Goal: Information Seeking & Learning: Learn about a topic

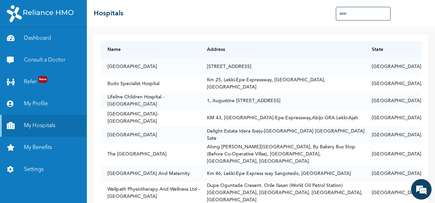
scroll to position [834, 0]
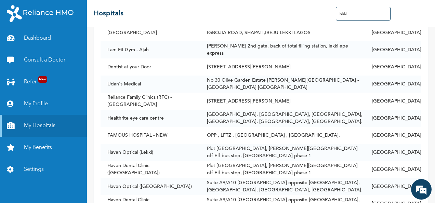
drag, startPoint x: 358, startPoint y: 14, endPoint x: 315, endPoint y: 16, distance: 43.1
click at [315, 16] on div "☰ Hospitals lekki" at bounding box center [261, 13] width 348 height 27
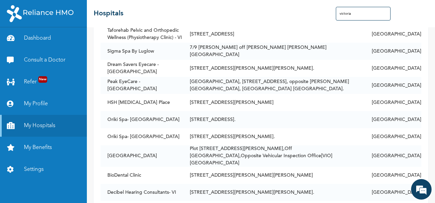
scroll to position [643, 0]
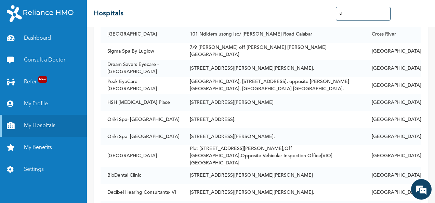
type input "v"
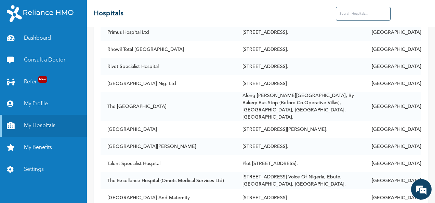
scroll to position [834, 0]
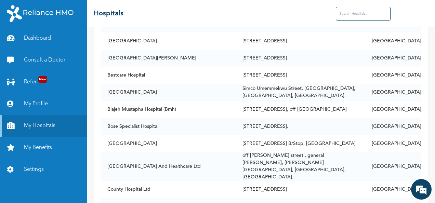
click at [359, 13] on input "text" at bounding box center [363, 14] width 55 height 14
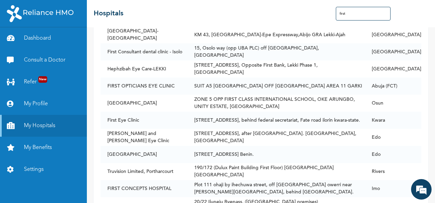
scroll to position [0, 0]
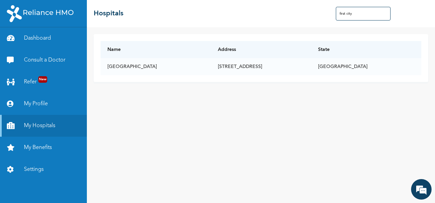
click at [169, 153] on div "Name Address [GEOGRAPHIC_DATA][STREET_ADDRESS][GEOGRAPHIC_DATA][GEOGRAPHIC_DATA…" at bounding box center [261, 115] width 348 height 176
click at [358, 13] on input "first city" at bounding box center [363, 14] width 55 height 14
type input "f"
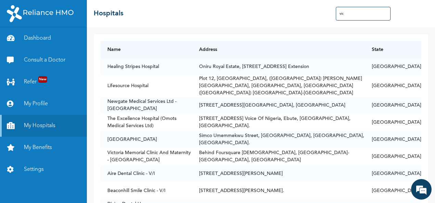
click at [358, 13] on input "vic" at bounding box center [363, 14] width 55 height 14
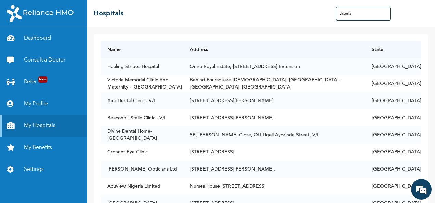
click at [358, 13] on input "victoria" at bounding box center [363, 14] width 55 height 14
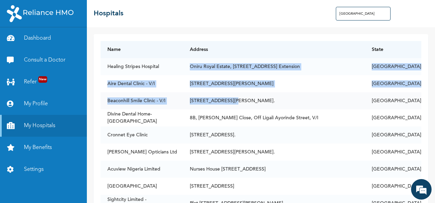
drag, startPoint x: 212, startPoint y: 64, endPoint x: 251, endPoint y: 95, distance: 49.6
drag, startPoint x: 251, startPoint y: 95, endPoint x: 222, endPoint y: 105, distance: 30.2
click at [222, 105] on td "[STREET_ADDRESS][PERSON_NAME]." at bounding box center [274, 100] width 182 height 17
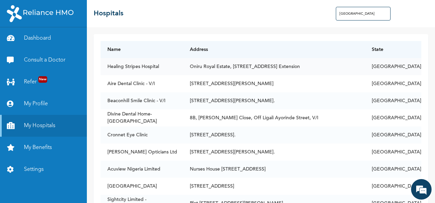
click at [167, 68] on td "Healing Stripes Hospital" at bounding box center [141, 66] width 82 height 17
drag, startPoint x: 161, startPoint y: 66, endPoint x: 103, endPoint y: 67, distance: 58.4
click at [103, 67] on td "Healing Stripes Hospital" at bounding box center [141, 66] width 82 height 17
copy td "Healing Stripes Hospital"
drag, startPoint x: 368, startPoint y: 16, endPoint x: 321, endPoint y: 10, distance: 47.6
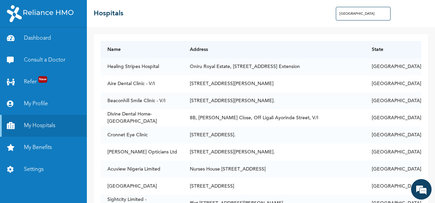
click at [321, 10] on div "☰ Hospitals [GEOGRAPHIC_DATA]" at bounding box center [261, 13] width 348 height 27
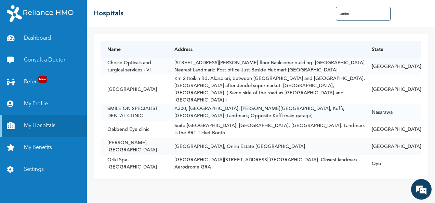
drag, startPoint x: 107, startPoint y: 135, endPoint x: 295, endPoint y: 137, distance: 187.6
click at [295, 138] on tr "[PERSON_NAME][GEOGRAPHIC_DATA], [GEOGRAPHIC_DATA]" at bounding box center [260, 146] width 321 height 17
drag, startPoint x: 295, startPoint y: 137, endPoint x: 278, endPoint y: 137, distance: 17.1
copy tr "[PERSON_NAME][GEOGRAPHIC_DATA], [GEOGRAPHIC_DATA]"
click at [132, 138] on td "[PERSON_NAME][GEOGRAPHIC_DATA]" at bounding box center [133, 146] width 67 height 17
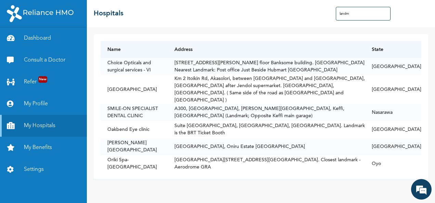
drag, startPoint x: 301, startPoint y: 136, endPoint x: 96, endPoint y: 136, distance: 205.0
click at [96, 136] on div "Name Address State Choice Opticals and surgical services - [STREET_ADDRESS][PER…" at bounding box center [261, 106] width 334 height 145
drag, startPoint x: 96, startPoint y: 136, endPoint x: 155, endPoint y: 133, distance: 59.2
click at [155, 138] on td "[PERSON_NAME][GEOGRAPHIC_DATA]" at bounding box center [133, 146] width 67 height 17
click at [201, 138] on td "[GEOGRAPHIC_DATA], Oniru Estate [GEOGRAPHIC_DATA]" at bounding box center [265, 146] width 197 height 17
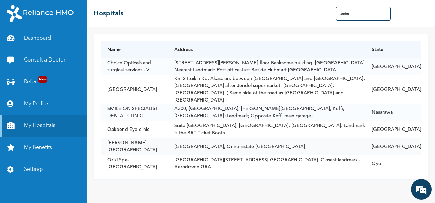
drag, startPoint x: 296, startPoint y: 132, endPoint x: 109, endPoint y: 138, distance: 186.7
click at [109, 138] on tr "[PERSON_NAME][GEOGRAPHIC_DATA], [GEOGRAPHIC_DATA]" at bounding box center [260, 146] width 321 height 17
drag, startPoint x: 109, startPoint y: 138, endPoint x: 140, endPoint y: 132, distance: 32.0
copy tr "[PERSON_NAME][GEOGRAPHIC_DATA], [GEOGRAPHIC_DATA]"
click at [117, 18] on h2 "Hospitals" at bounding box center [109, 14] width 30 height 10
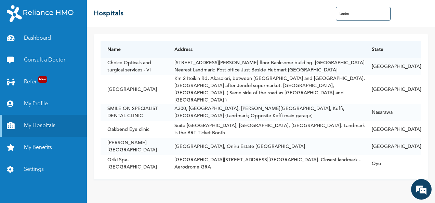
click at [346, 10] on input "landm" at bounding box center [363, 14] width 55 height 14
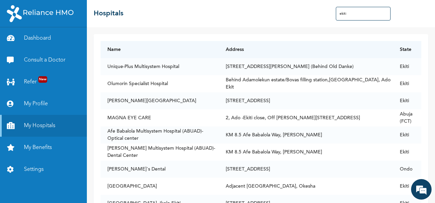
type input "ekiti"
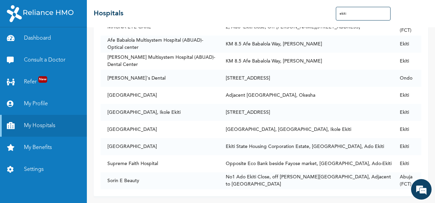
drag, startPoint x: 357, startPoint y: 20, endPoint x: 266, endPoint y: 15, distance: 91.0
click at [266, 15] on div "☰ Hospitals ekiti" at bounding box center [261, 13] width 348 height 27
click at [42, 142] on link "My Benefits" at bounding box center [43, 148] width 87 height 22
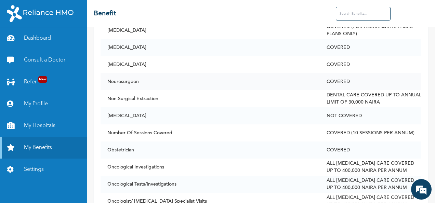
scroll to position [2049, 0]
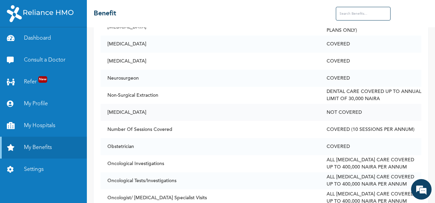
click at [389, 118] on td "NOT COVERED" at bounding box center [369, 112] width 101 height 17
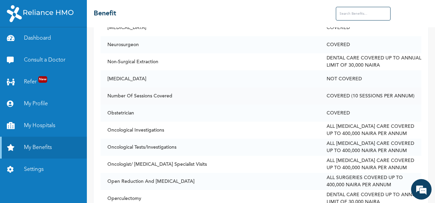
scroll to position [2086, 0]
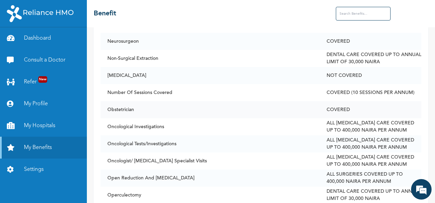
click at [380, 118] on td "COVERED" at bounding box center [369, 109] width 101 height 17
click at [349, 101] on td "COVERED (10 SESSIONS PER ANNUM)" at bounding box center [369, 92] width 101 height 17
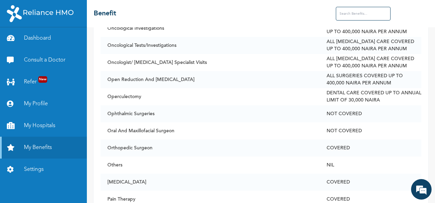
scroll to position [2197, 0]
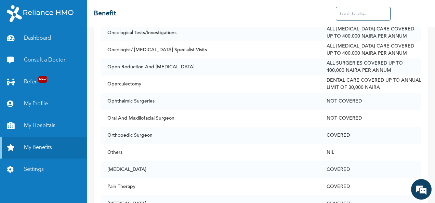
click at [354, 14] on input "text" at bounding box center [363, 14] width 55 height 14
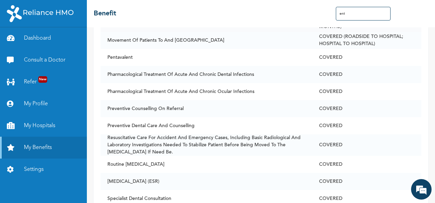
scroll to position [237, 0]
type input "ent"
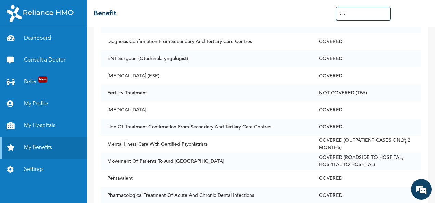
scroll to position [0, 0]
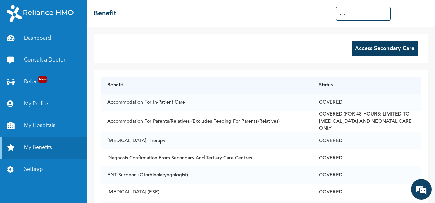
drag, startPoint x: 366, startPoint y: 18, endPoint x: 314, endPoint y: 17, distance: 51.6
click at [314, 17] on div "☰ Benefit ent" at bounding box center [261, 13] width 348 height 27
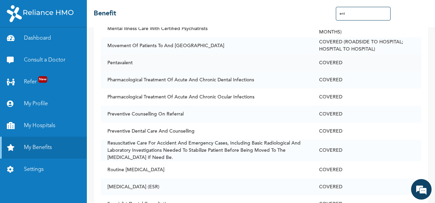
scroll to position [234, 0]
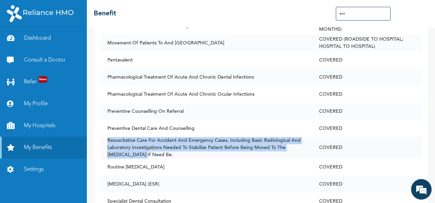
drag, startPoint x: 107, startPoint y: 133, endPoint x: 241, endPoint y: 148, distance: 134.9
click at [241, 148] on td "Resuscitative Care For Accident And Emergency Cases, Including Basic Radiologic…" at bounding box center [205, 148] width 211 height 22
drag, startPoint x: 241, startPoint y: 148, endPoint x: 228, endPoint y: 149, distance: 13.0
click at [228, 149] on td "Resuscitative Care For Accident And Emergency Cases, Including Basic Radiologic…" at bounding box center [205, 148] width 211 height 22
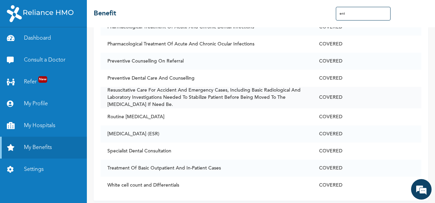
scroll to position [290, 0]
